Goal: Information Seeking & Learning: Understand process/instructions

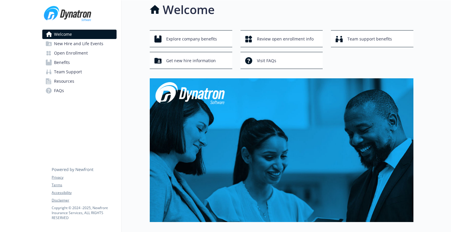
scroll to position [1, 0]
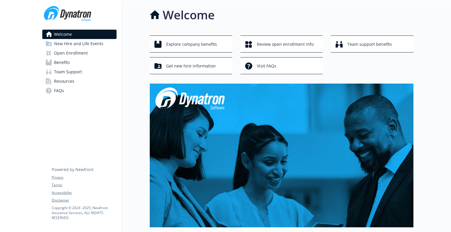
click at [80, 44] on span "New Hire and Life Events" at bounding box center [78, 43] width 49 height 9
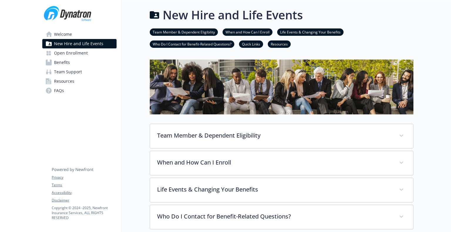
click at [79, 53] on span "Open Enrollment" at bounding box center [71, 52] width 34 height 9
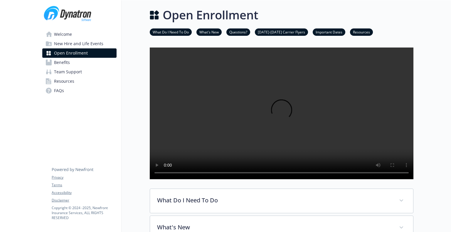
scroll to position [119, 0]
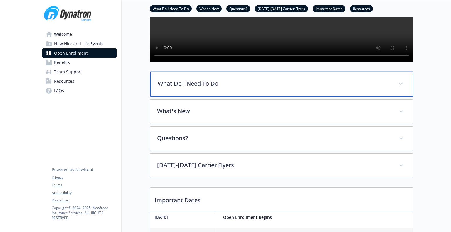
click at [199, 97] on div "What Do I Need To Do" at bounding box center [281, 84] width 263 height 25
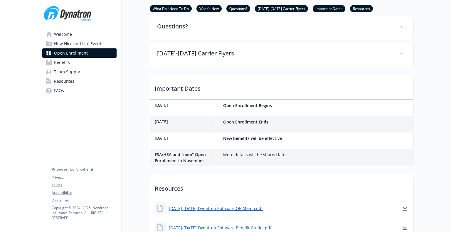
scroll to position [383, 0]
